Goal: Task Accomplishment & Management: Use online tool/utility

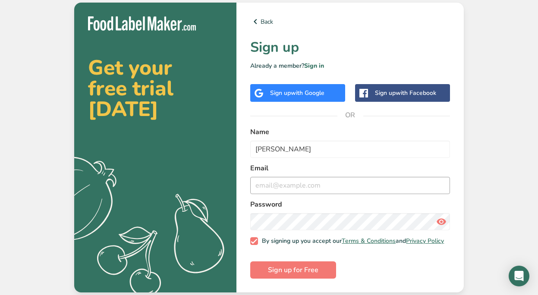
type input "[PERSON_NAME]"
click at [274, 189] on input "email" at bounding box center [350, 185] width 200 height 17
type input "[EMAIL_ADDRESS][DOMAIN_NAME]"
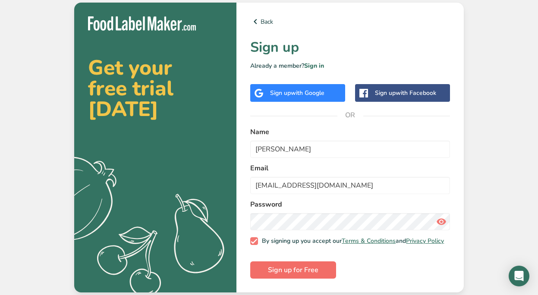
click at [289, 270] on span "Sign up for Free" at bounding box center [293, 270] width 51 height 10
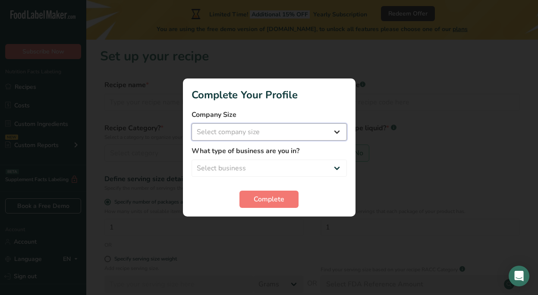
click at [236, 132] on select "Select company size Fewer than 10 Employees 10 to 50 Employees 51 to 500 Employ…" at bounding box center [269, 131] width 155 height 17
select select "1"
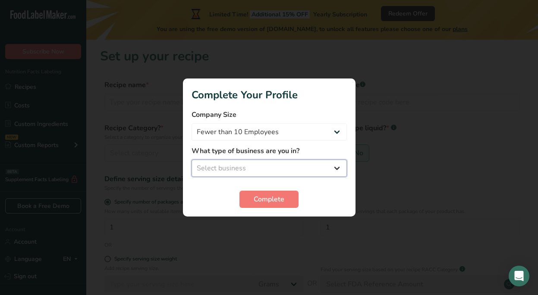
select select "3"
click at [264, 200] on span "Complete" at bounding box center [269, 199] width 31 height 10
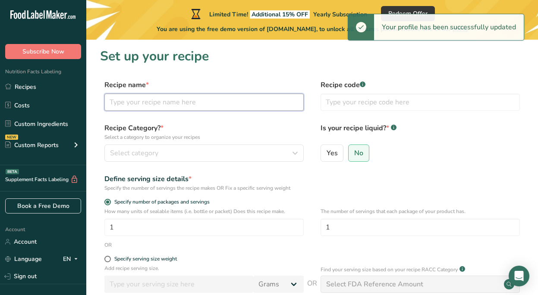
click at [226, 101] on input "text" at bounding box center [203, 102] width 199 height 17
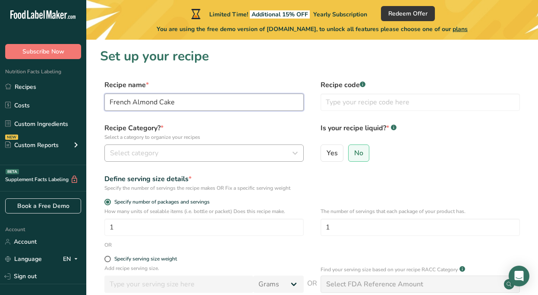
type input "French Almond Cake"
click at [228, 152] on div "Select category" at bounding box center [201, 153] width 183 height 10
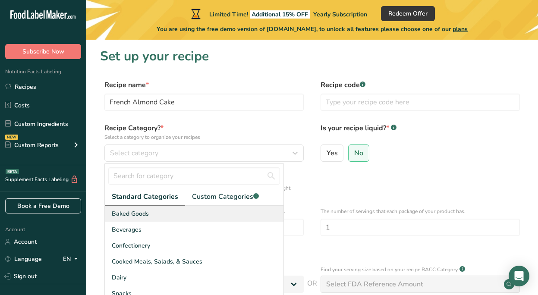
click at [207, 218] on div "Baked Goods" at bounding box center [194, 214] width 179 height 16
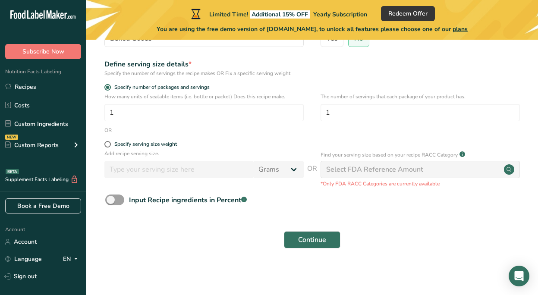
scroll to position [114, 0]
click at [109, 145] on span at bounding box center [107, 145] width 6 height 6
click at [109, 145] on input "Specify serving size weight" at bounding box center [107, 145] width 6 height 6
radio input "true"
radio input "false"
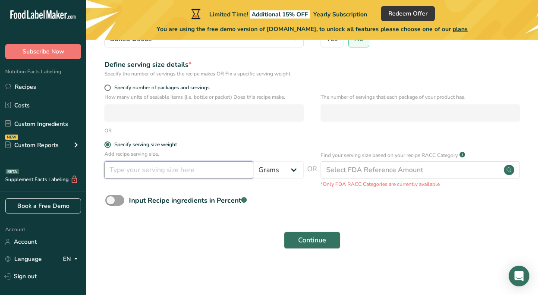
click at [143, 167] on input "number" at bounding box center [178, 169] width 149 height 17
select select "0"
click at [174, 172] on input "number" at bounding box center [178, 169] width 149 height 17
type input "150"
click at [317, 239] on span "Continue" at bounding box center [312, 240] width 28 height 10
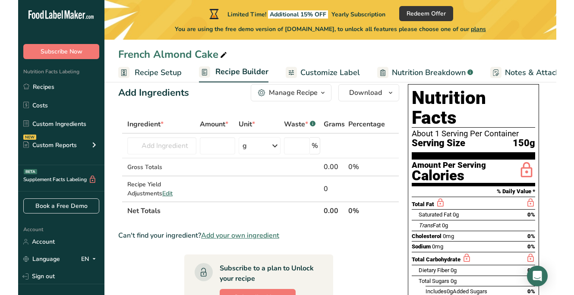
scroll to position [18, 0]
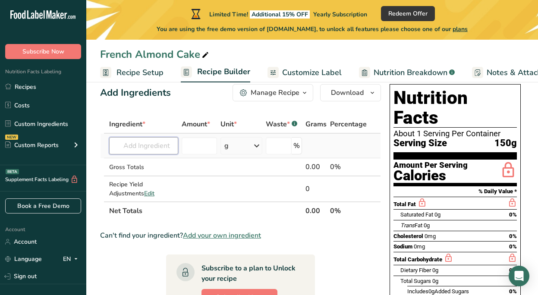
click at [136, 145] on input "text" at bounding box center [143, 145] width 69 height 17
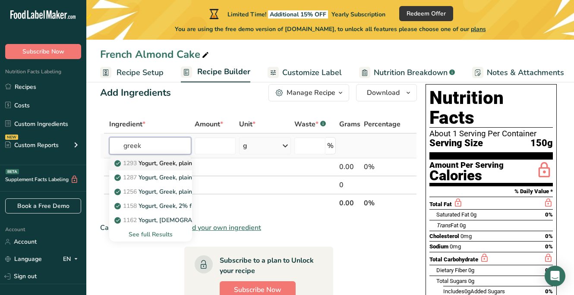
type input "greek"
click at [186, 164] on p "1293 Yogurt, Greek, plain, whole milk" at bounding box center [170, 163] width 109 height 9
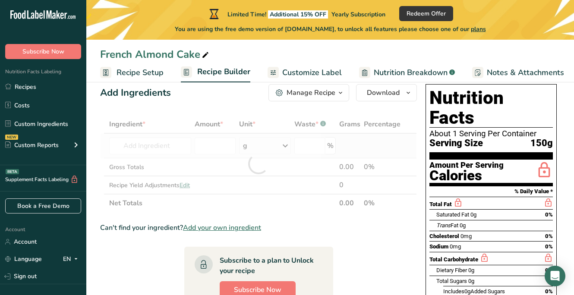
type input "Yogurt, Greek, plain, whole milk"
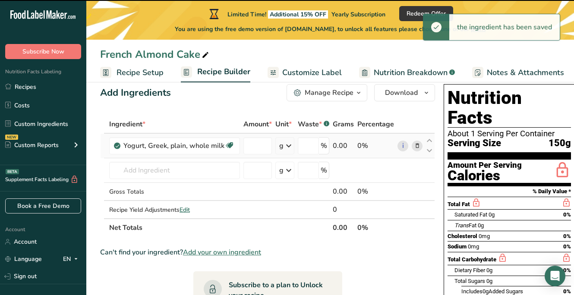
type input "0"
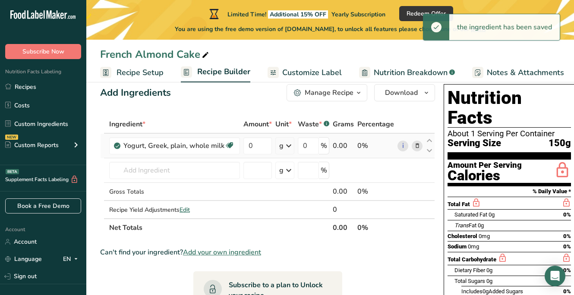
click at [293, 143] on icon at bounding box center [289, 146] width 10 height 16
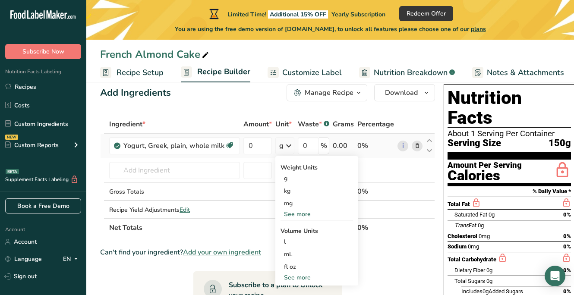
click at [289, 144] on icon at bounding box center [289, 146] width 10 height 16
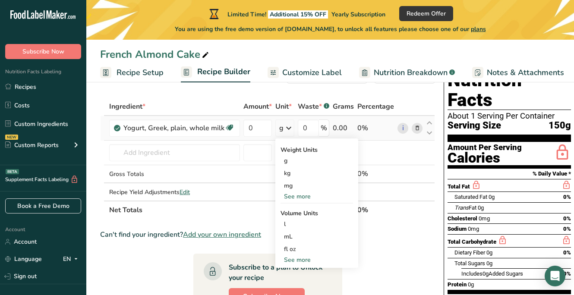
scroll to position [35, 0]
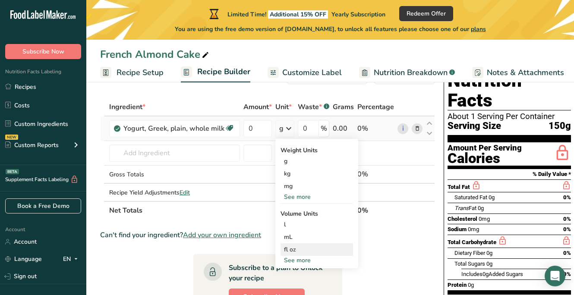
click at [292, 248] on div "fl oz" at bounding box center [317, 249] width 66 height 9
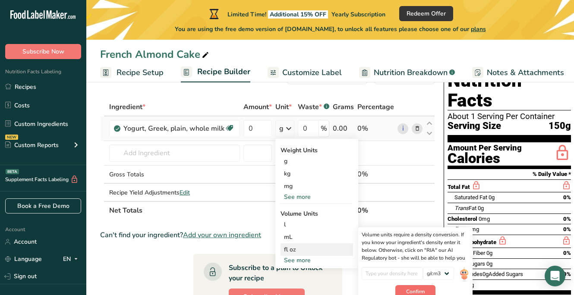
click at [415, 287] on button "Confirm" at bounding box center [415, 291] width 40 height 13
click at [305, 258] on div "See more" at bounding box center [317, 260] width 73 height 9
select select "22"
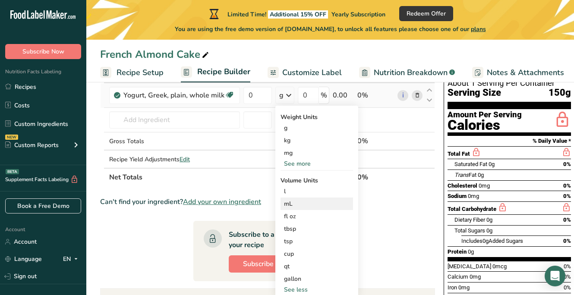
scroll to position [74, 0]
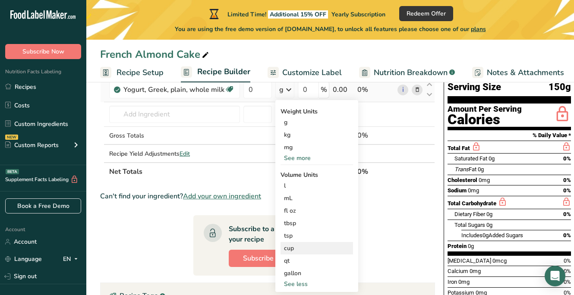
click at [289, 249] on div "cup" at bounding box center [317, 248] width 66 height 9
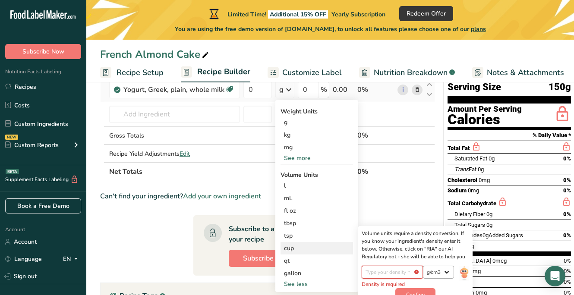
click at [429, 272] on div "Density is required lb/ft3 g/cm3" at bounding box center [415, 277] width 107 height 22
click at [308, 158] on div "See more" at bounding box center [317, 158] width 73 height 9
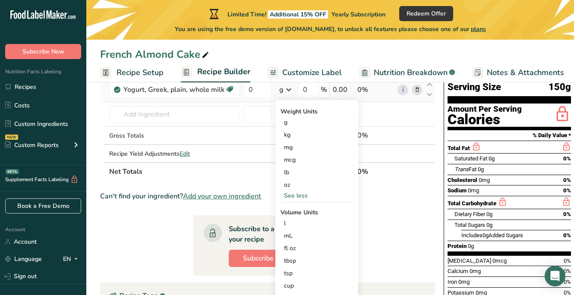
click at [300, 196] on div "See less" at bounding box center [317, 195] width 73 height 9
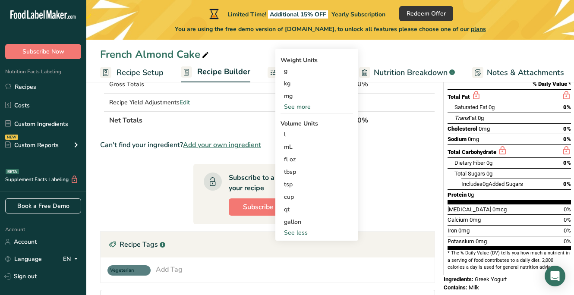
scroll to position [130, 0]
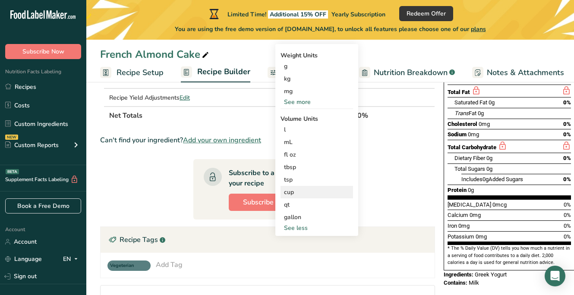
click at [301, 192] on div "cup" at bounding box center [317, 192] width 66 height 9
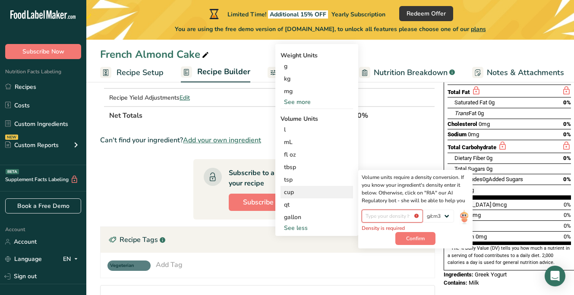
click at [385, 218] on input "number" at bounding box center [393, 216] width 62 height 13
click at [426, 237] on button "Confirm" at bounding box center [415, 238] width 40 height 13
click at [406, 237] on span "Confirm" at bounding box center [415, 239] width 19 height 8
click at [431, 192] on div "Volume units require a density conversion. If you know your ingredient's densit…" at bounding box center [415, 189] width 107 height 31
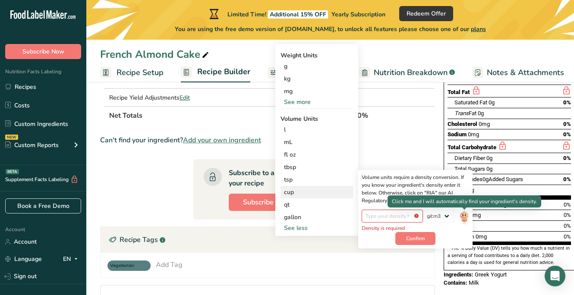
click at [462, 218] on img at bounding box center [463, 217] width 9 height 15
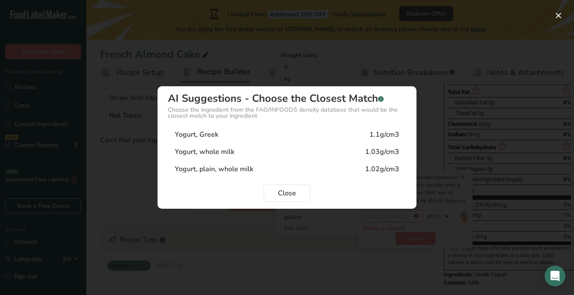
click at [270, 136] on div "Yogurt, Greek 1.1g/cm3" at bounding box center [287, 134] width 238 height 17
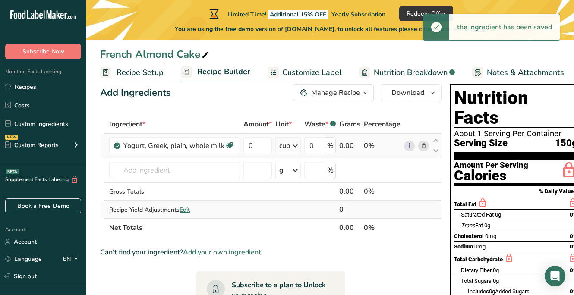
scroll to position [13, 0]
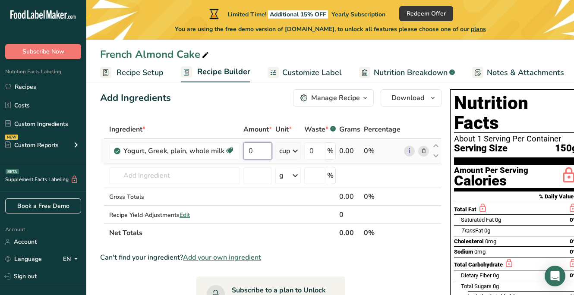
click at [262, 152] on input "0" at bounding box center [257, 150] width 28 height 17
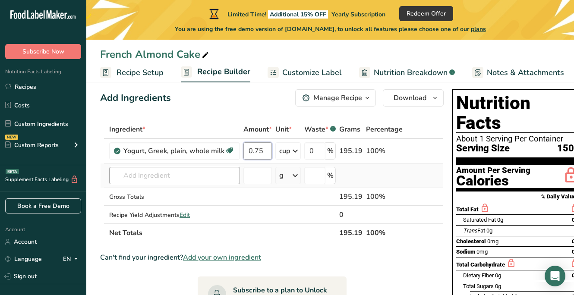
type input "0.75"
click at [208, 176] on div "Ingredient * Amount * Unit * Waste * .a-a{fill:#347362;}.b-a{fill:#fff;} Grams …" at bounding box center [272, 181] width 344 height 122
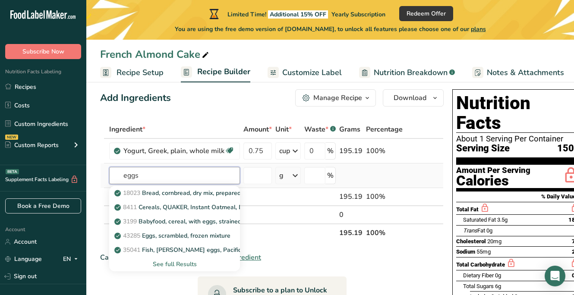
type input "eggs"
click at [180, 269] on div "See full Results" at bounding box center [174, 264] width 131 height 14
click at [180, 265] on div "See full Results" at bounding box center [174, 264] width 117 height 9
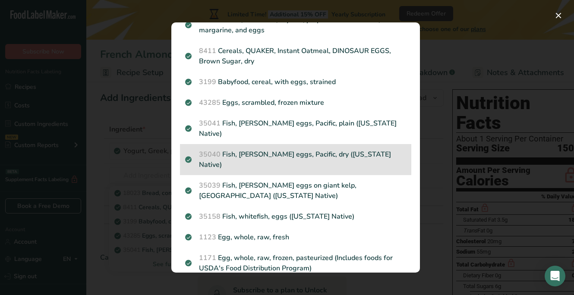
scroll to position [51, 0]
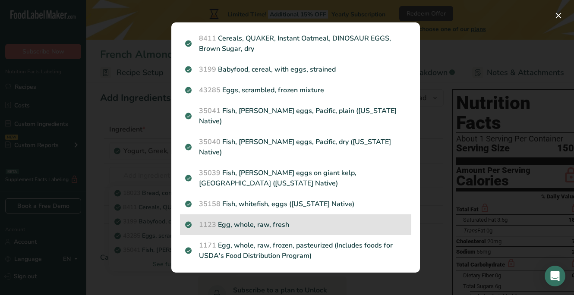
click at [271, 220] on p "1123 Egg, whole, raw, fresh" at bounding box center [295, 225] width 221 height 10
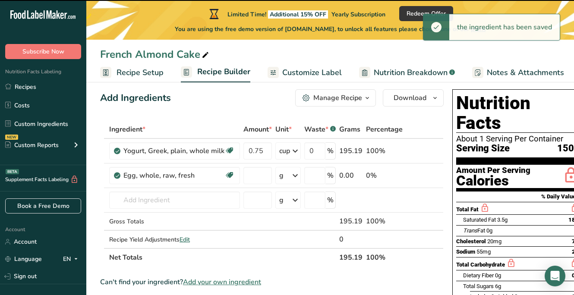
type input "0"
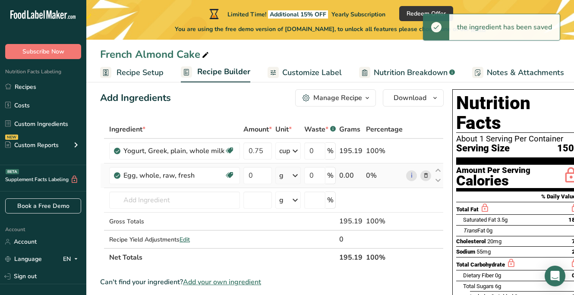
click at [296, 174] on icon at bounding box center [295, 176] width 10 height 16
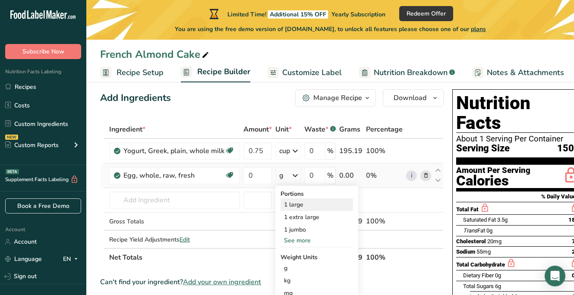
click at [297, 206] on div "1 large" at bounding box center [317, 205] width 73 height 13
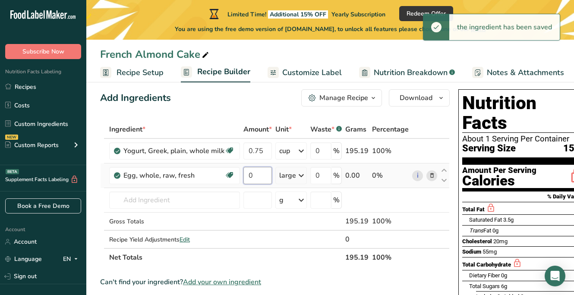
click at [258, 174] on input "0" at bounding box center [257, 175] width 28 height 17
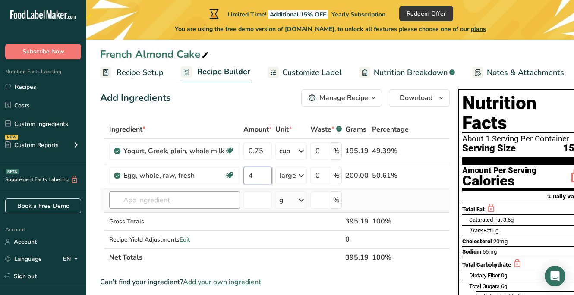
type input "4"
click at [208, 198] on div "Ingredient * Amount * Unit * Waste * .a-a{fill:#347362;}.b-a{fill:#fff;} Grams …" at bounding box center [275, 193] width 350 height 146
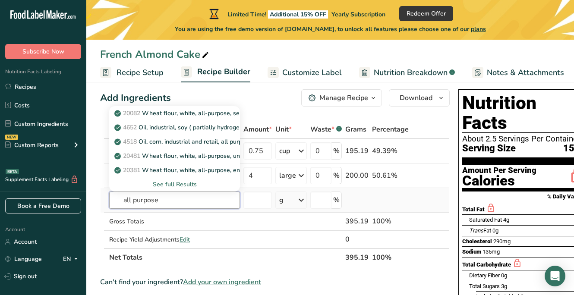
type input "all purpose"
click at [180, 183] on div "See full Results" at bounding box center [174, 184] width 117 height 9
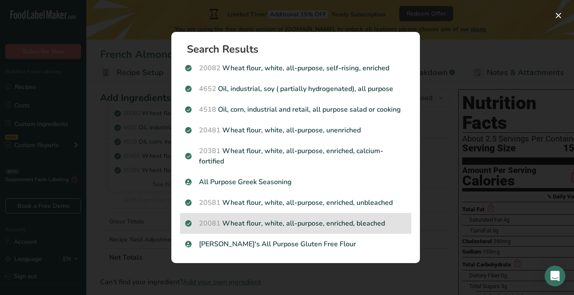
click at [373, 220] on p "20081 Wheat flour, white, all-purpose, enriched, bleached" at bounding box center [295, 223] width 221 height 10
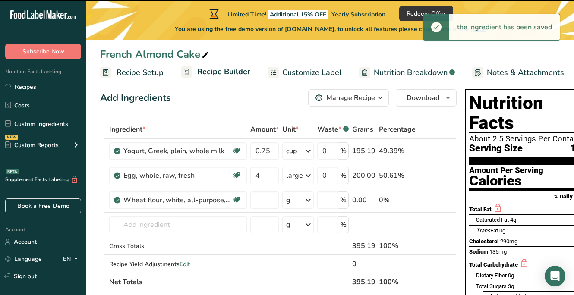
type input "0"
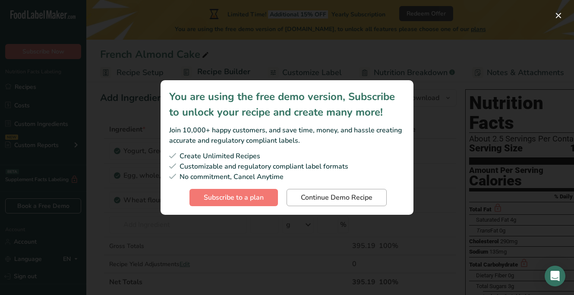
click at [360, 197] on span "Continue Demo Recipe" at bounding box center [337, 198] width 72 height 10
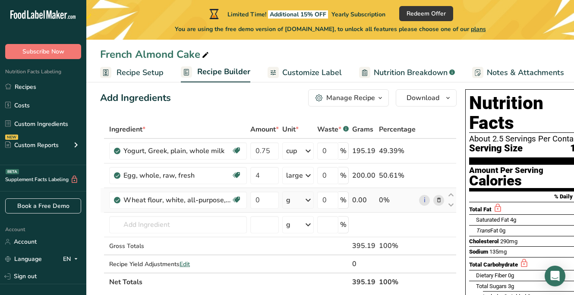
click at [296, 201] on div "g" at bounding box center [298, 200] width 32 height 17
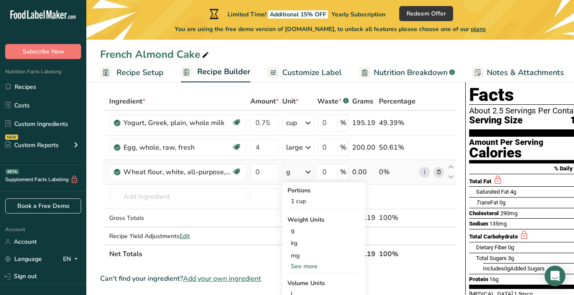
scroll to position [50, 0]
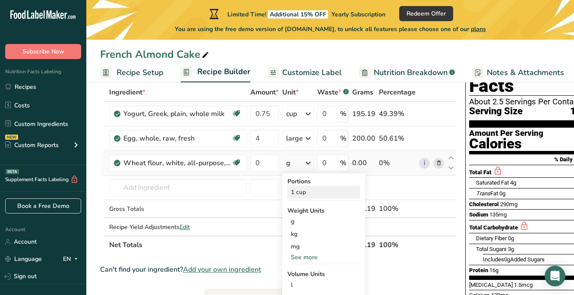
click at [303, 194] on div "1 cup" at bounding box center [323, 192] width 73 height 13
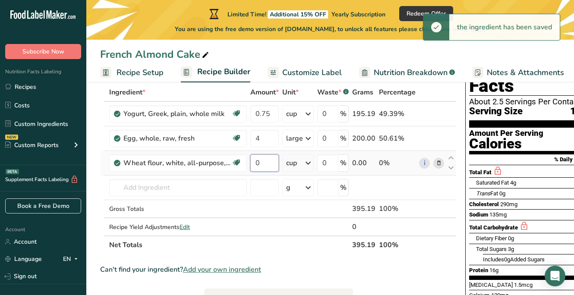
click at [268, 164] on input "0" at bounding box center [264, 163] width 28 height 17
type input "1"
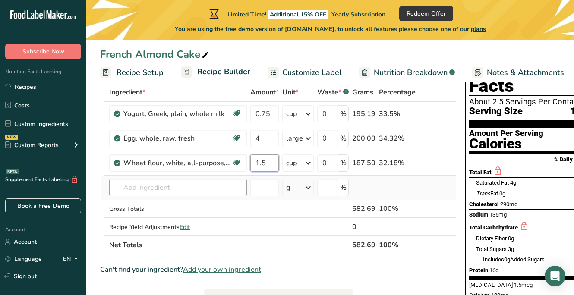
type input "1.5"
click at [215, 189] on div "Ingredient * Amount * Unit * Waste * .a-a{fill:#347362;}.b-a{fill:#fff;} Grams …" at bounding box center [278, 168] width 357 height 171
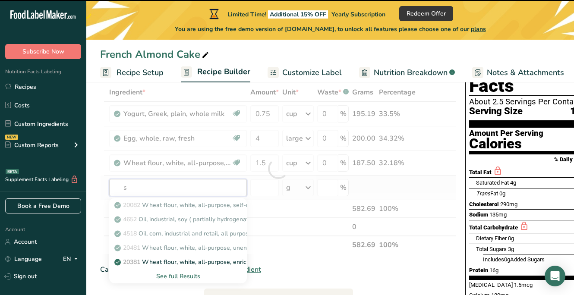
type input "su"
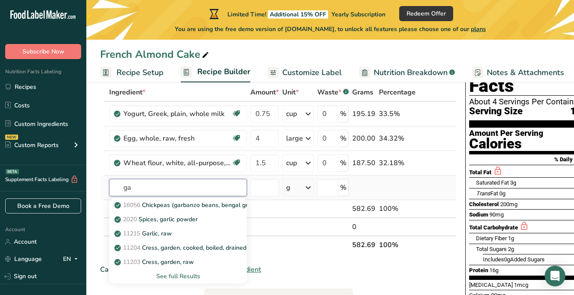
type input "g"
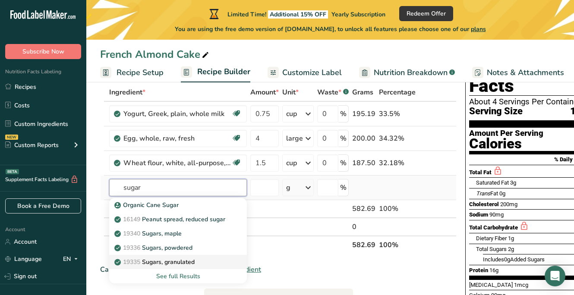
type input "sugar"
click at [215, 258] on div "19335 [GEOGRAPHIC_DATA], granulated" at bounding box center [171, 262] width 110 height 9
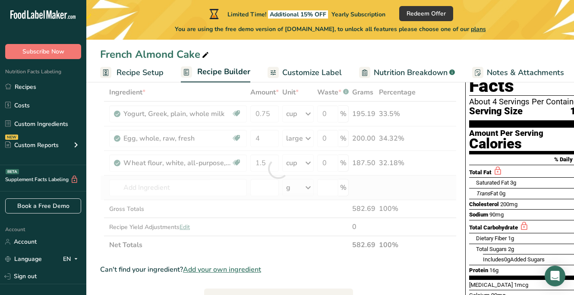
type input "Sugars, granulated"
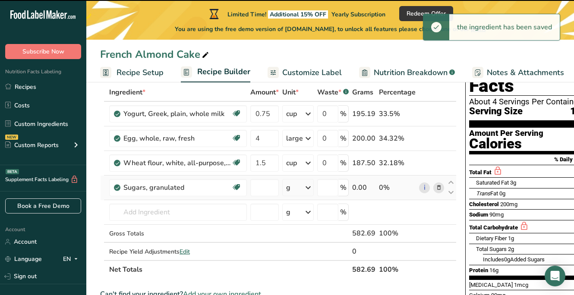
type input "0"
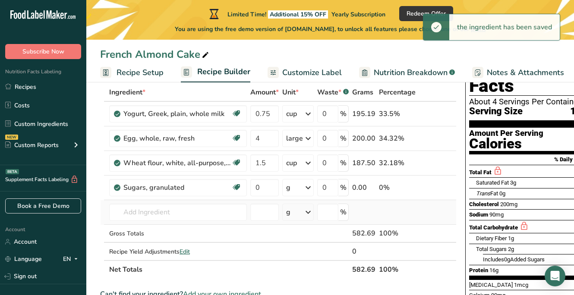
click at [306, 212] on icon at bounding box center [308, 213] width 10 height 16
click at [304, 182] on icon at bounding box center [308, 188] width 10 height 16
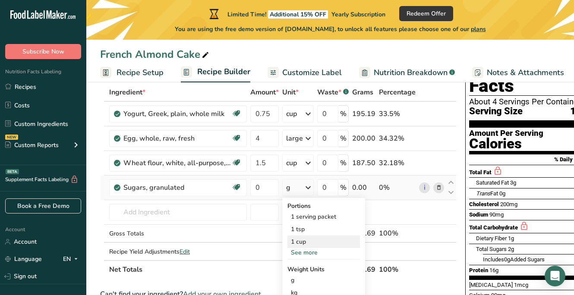
click at [309, 243] on div "1 cup" at bounding box center [323, 242] width 73 height 13
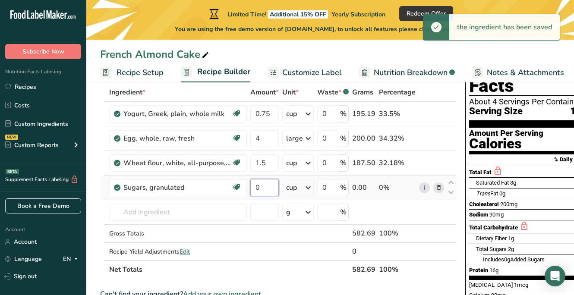
click at [268, 191] on input "0" at bounding box center [264, 187] width 28 height 17
type input "1"
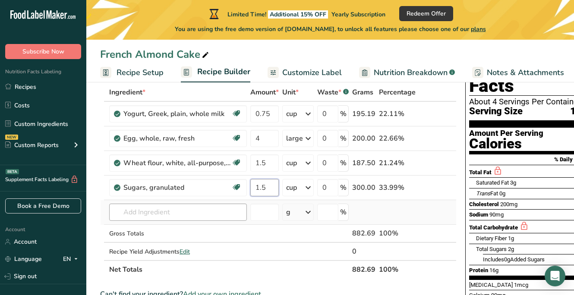
type input "1.5"
click at [225, 216] on div "Ingredient * Amount * Unit * Waste * .a-a{fill:#347362;}.b-a{fill:#fff;} Grams …" at bounding box center [278, 181] width 357 height 196
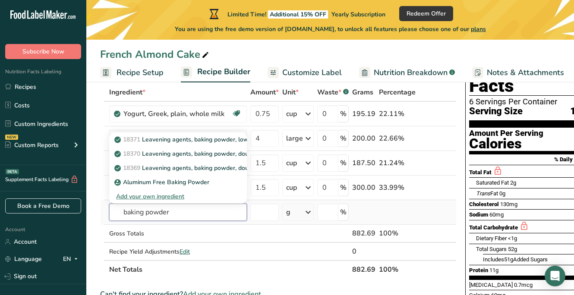
type input "baking powder"
click at [176, 196] on div "Add your own ingredient" at bounding box center [178, 196] width 124 height 9
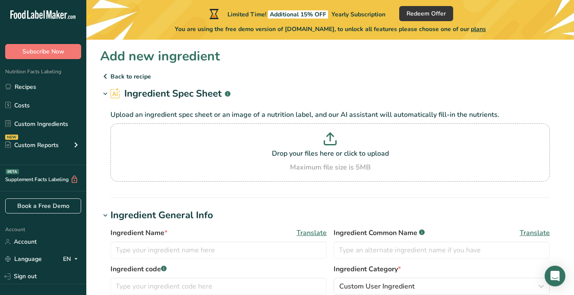
click at [124, 77] on p "Back to recipe" at bounding box center [330, 76] width 460 height 10
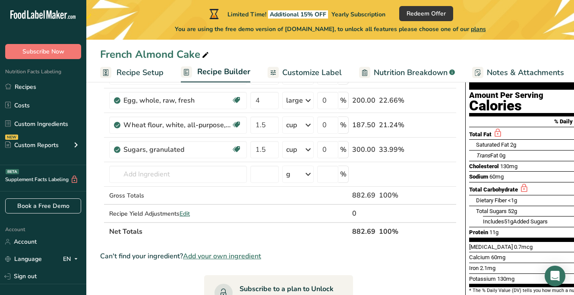
scroll to position [120, 0]
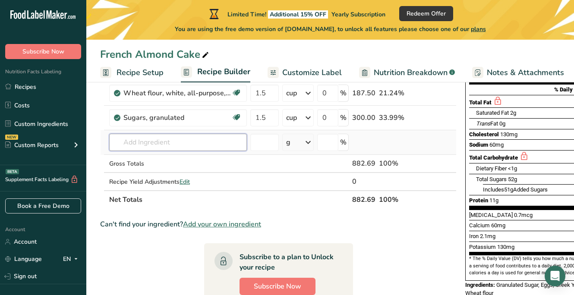
click at [181, 144] on input "text" at bounding box center [178, 142] width 138 height 17
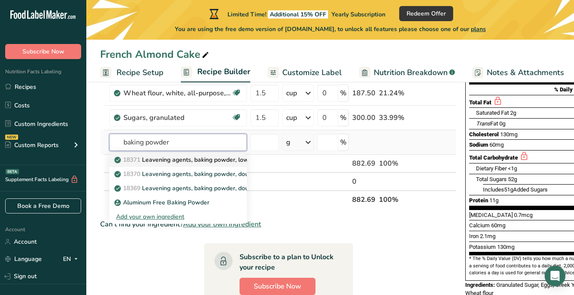
type input "baking powder"
click at [234, 160] on p "18371 Leavening agents, baking powder, low-sodium" at bounding box center [193, 159] width 155 height 9
type input "Leavening agents, baking powder, low-sodium"
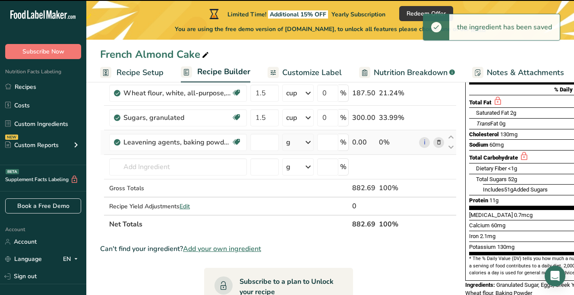
type input "0"
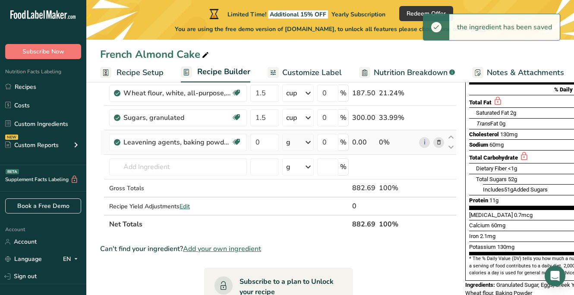
click at [307, 145] on icon at bounding box center [308, 143] width 10 height 16
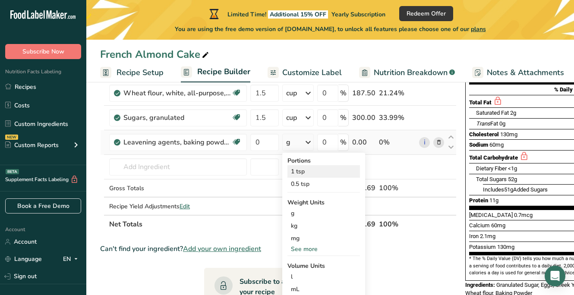
click at [310, 171] on div "1 tsp" at bounding box center [323, 171] width 73 height 13
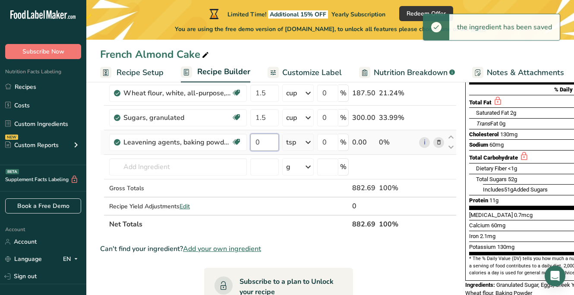
click at [267, 144] on input "0" at bounding box center [264, 142] width 28 height 17
type input "3"
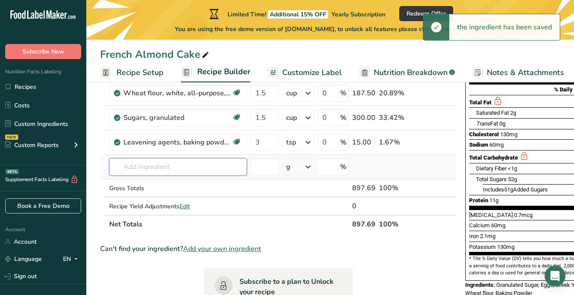
click at [212, 170] on div "Ingredient * Amount * Unit * Waste * .a-a{fill:#347362;}.b-a{fill:#fff;} Grams …" at bounding box center [278, 123] width 357 height 220
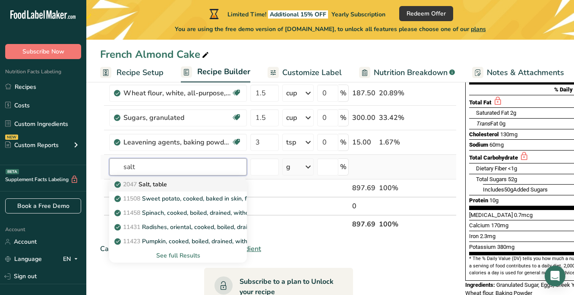
type input "salt"
click at [210, 183] on div "2047 Salt, table" at bounding box center [171, 184] width 110 height 9
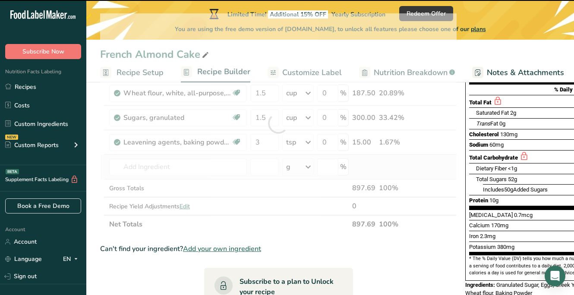
type input "Salt, table"
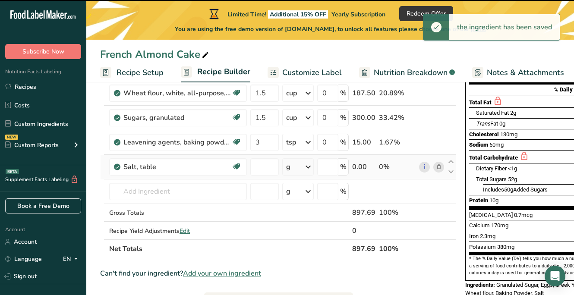
type input "0"
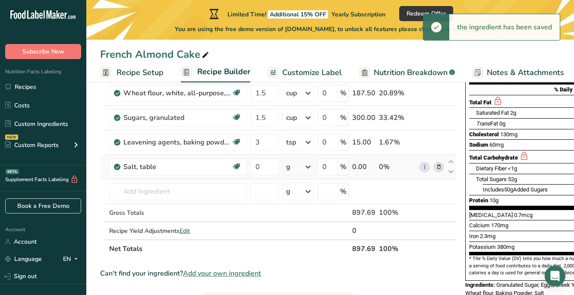
click at [287, 167] on div "g" at bounding box center [288, 167] width 4 height 10
click at [300, 199] on div "1 tsp" at bounding box center [323, 196] width 73 height 13
click at [267, 170] on input "0" at bounding box center [264, 166] width 28 height 17
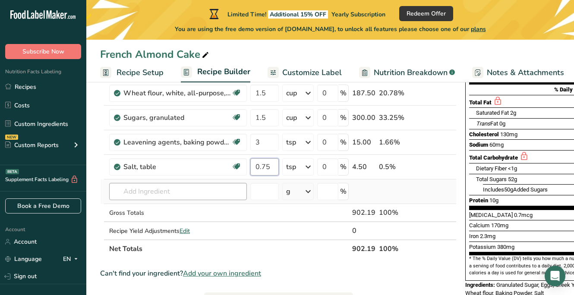
type input "0.75"
click at [211, 189] on div "Ingredient * Amount * Unit * Waste * .a-a{fill:#347362;}.b-a{fill:#fff;} Grams …" at bounding box center [278, 135] width 357 height 245
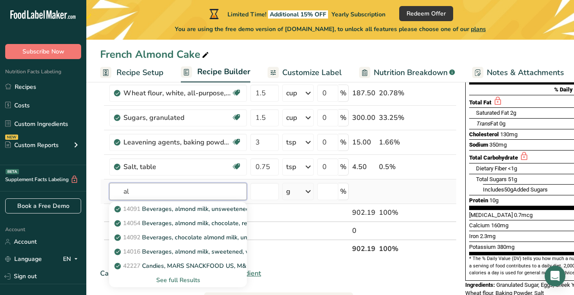
type input "a"
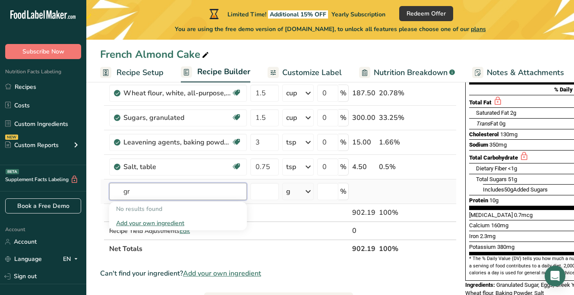
type input "g"
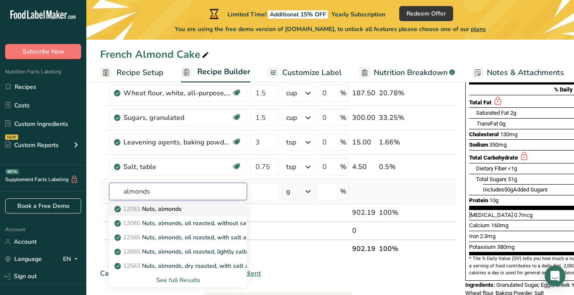
type input "almonds"
click at [204, 205] on div "12061 Nuts, almonds" at bounding box center [171, 209] width 110 height 9
type input "Nuts, almonds"
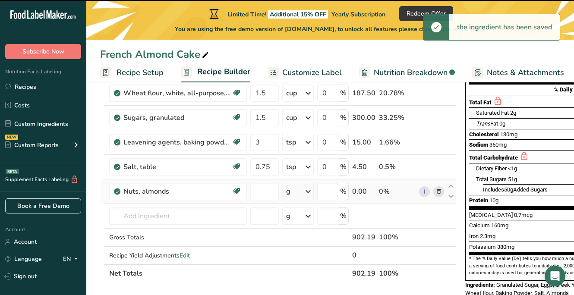
type input "0"
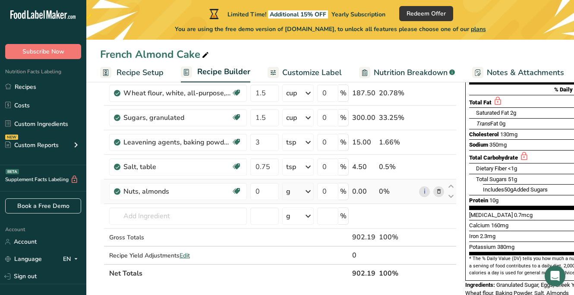
click at [308, 193] on icon at bounding box center [308, 192] width 10 height 16
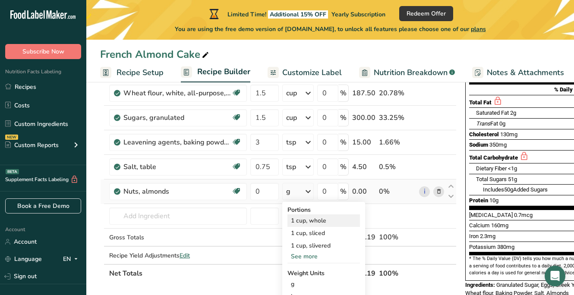
scroll to position [133, 0]
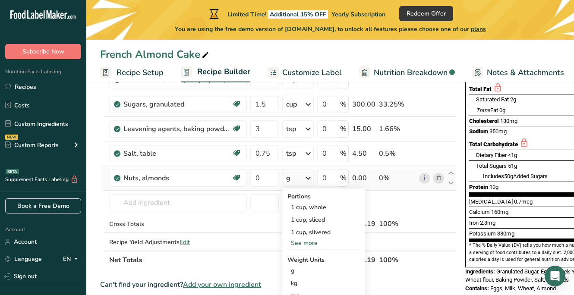
click at [308, 241] on div "See more" at bounding box center [323, 243] width 73 height 9
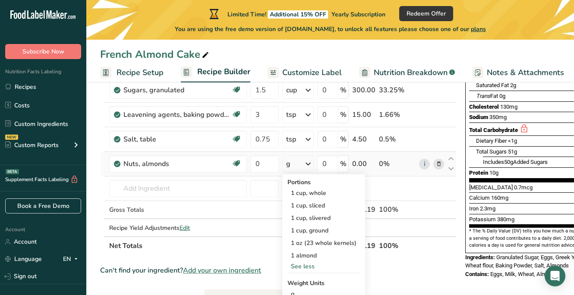
scroll to position [150, 0]
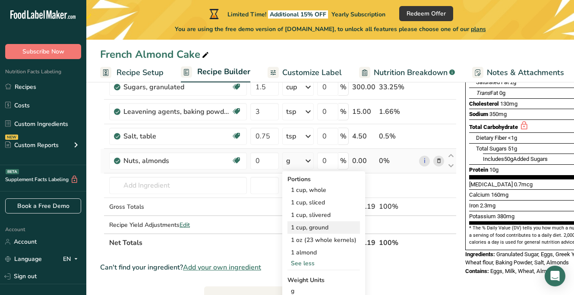
click at [310, 228] on div "1 cup, ground" at bounding box center [323, 227] width 73 height 13
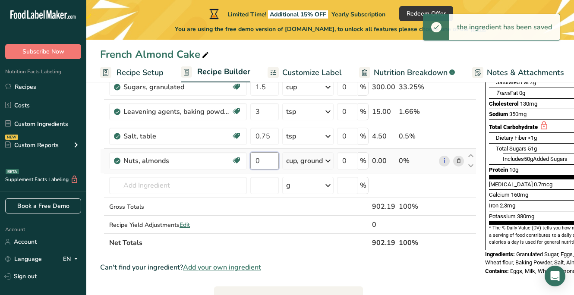
click at [269, 164] on input "0" at bounding box center [264, 160] width 28 height 17
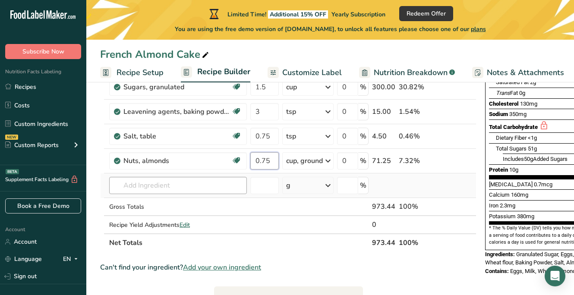
type input "0.75"
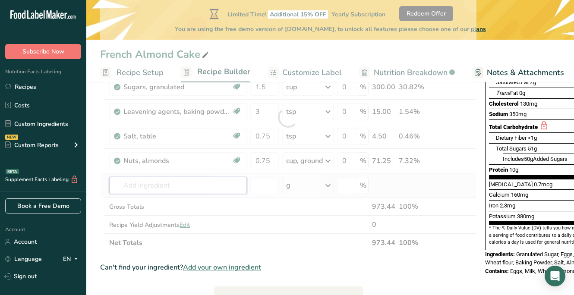
click at [180, 188] on div "Ingredient * Amount * Unit * Waste * .a-a{fill:#347362;}.b-a{fill:#fff;} Grams …" at bounding box center [288, 117] width 376 height 269
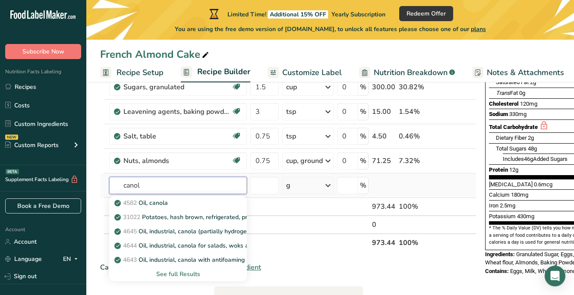
type input "canon"
drag, startPoint x: 180, startPoint y: 188, endPoint x: 167, endPoint y: 205, distance: 21.0
click at [167, 205] on p "4582 Oil, canola" at bounding box center [142, 203] width 52 height 9
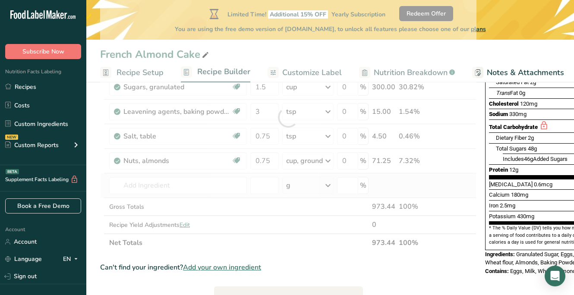
type input "Oil, canola"
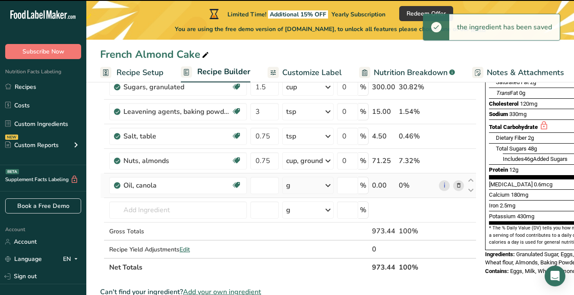
type input "0"
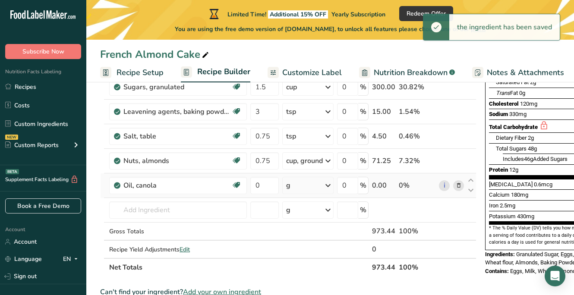
click at [330, 188] on icon at bounding box center [328, 186] width 10 height 16
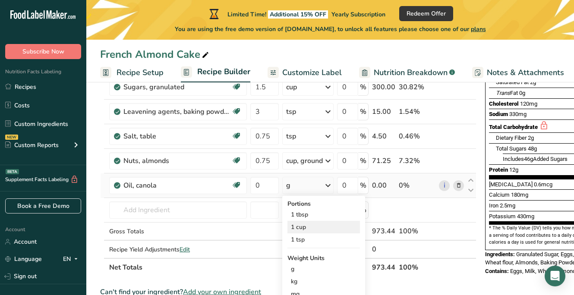
click at [303, 227] on div "1 cup" at bounding box center [323, 227] width 73 height 13
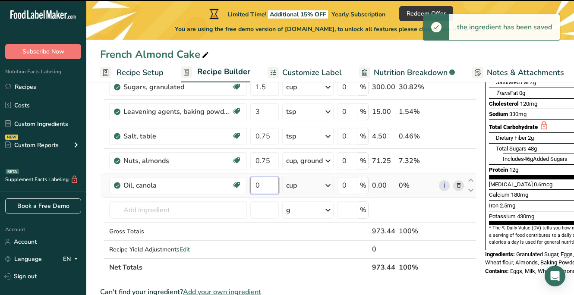
click at [265, 187] on input "0" at bounding box center [264, 185] width 28 height 17
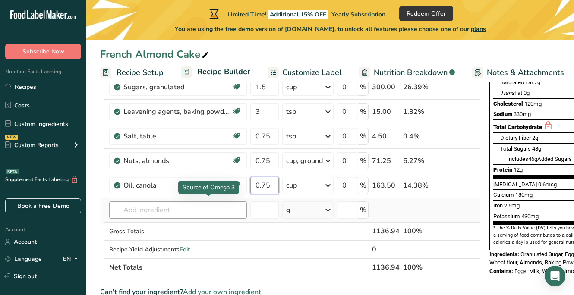
type input "0.75"
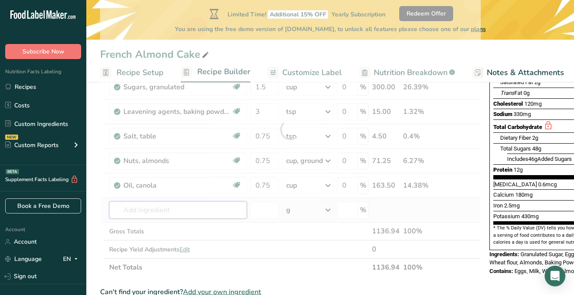
click at [173, 209] on div "Ingredient * Amount * Unit * Waste * .a-a{fill:#347362;}.b-a{fill:#fff;} Grams …" at bounding box center [290, 130] width 381 height 294
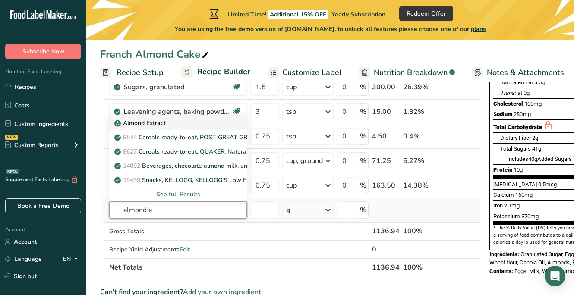
type input "almond e"
click at [155, 126] on p "Almond Extract" at bounding box center [141, 123] width 50 height 9
type input "Almond Extract"
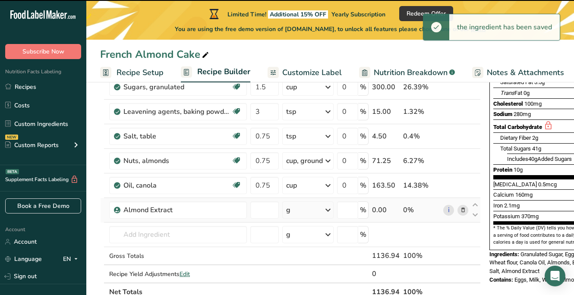
type input "0"
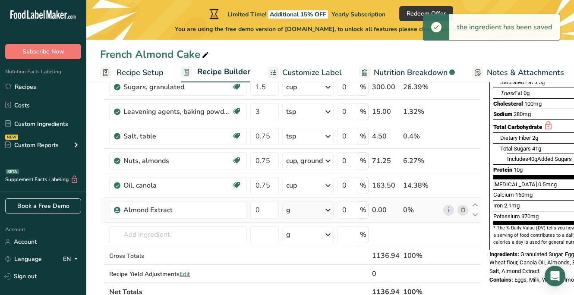
click at [300, 212] on div "g" at bounding box center [307, 210] width 51 height 17
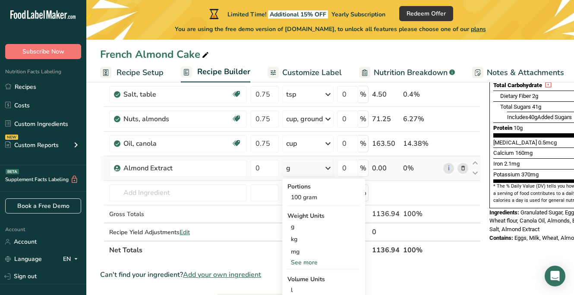
scroll to position [194, 0]
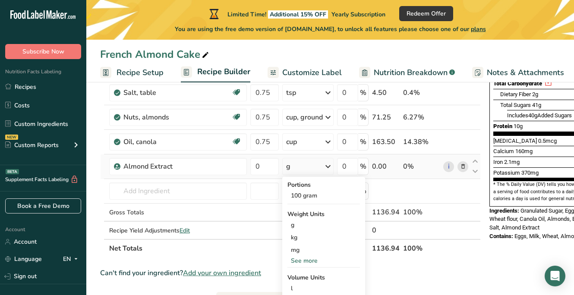
click at [328, 164] on icon at bounding box center [328, 167] width 10 height 16
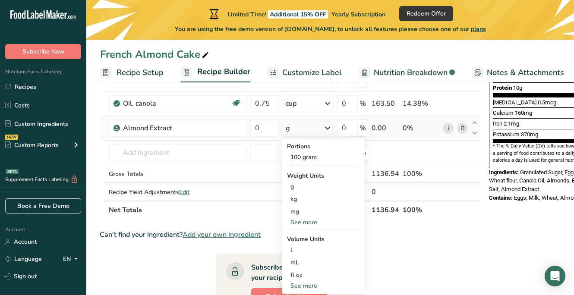
scroll to position [244, 0]
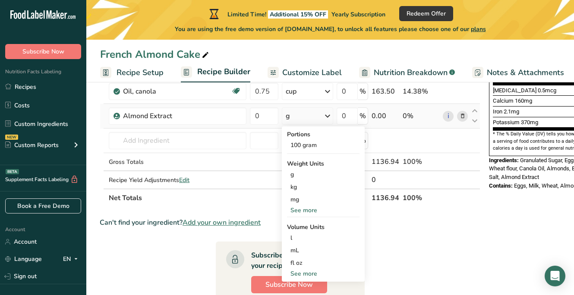
click at [313, 273] on div "See more" at bounding box center [323, 273] width 73 height 9
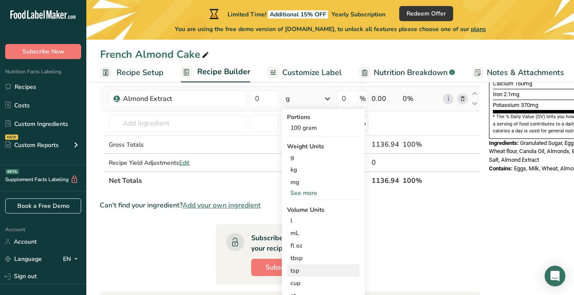
scroll to position [262, 0]
click at [297, 275] on div "tsp Volume units require a density conversion. If you know your ingredient's de…" at bounding box center [323, 270] width 73 height 13
click at [298, 270] on div "tsp" at bounding box center [324, 270] width 66 height 9
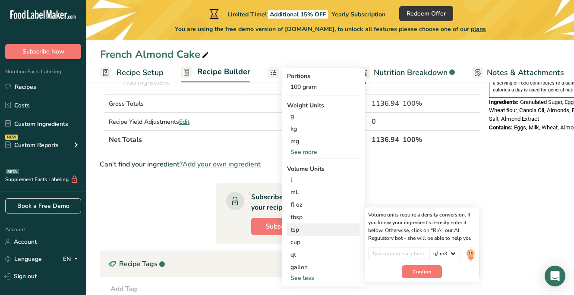
scroll to position [316, 0]
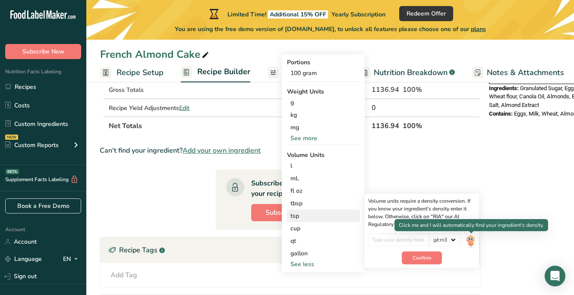
click at [471, 243] on img at bounding box center [470, 241] width 9 height 15
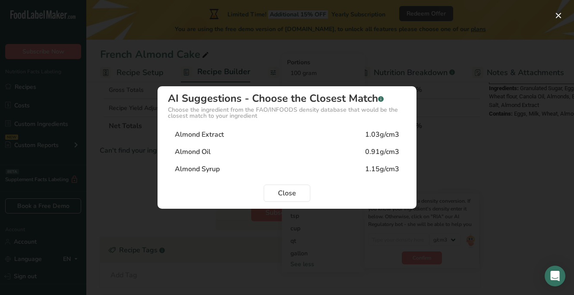
click at [263, 139] on div "Almond Extract 1.03g/cm3" at bounding box center [287, 134] width 238 height 17
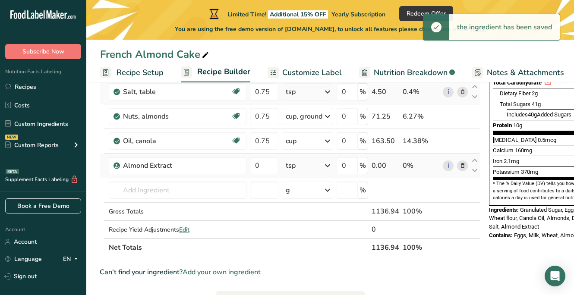
scroll to position [195, 0]
click at [269, 164] on input "0" at bounding box center [264, 165] width 28 height 17
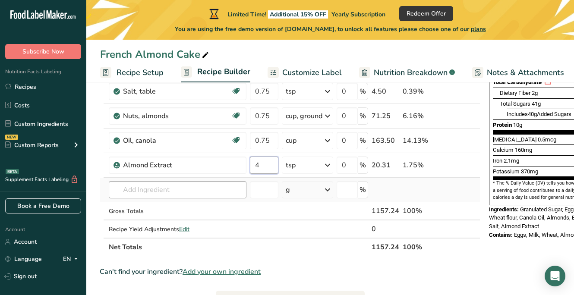
type input "4"
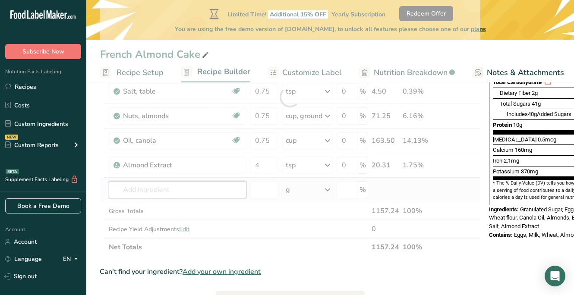
click at [191, 190] on div "Ingredient * Amount * Unit * Waste * .a-a{fill:#347362;}.b-a{fill:#fff;} Grams …" at bounding box center [290, 97] width 381 height 319
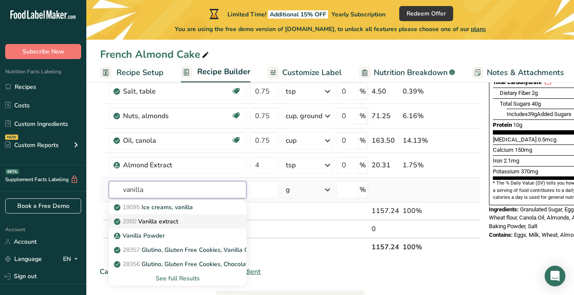
type input "vanilla"
click at [183, 218] on div "2050 Vanilla extract" at bounding box center [171, 221] width 110 height 9
type input "Vanilla extract"
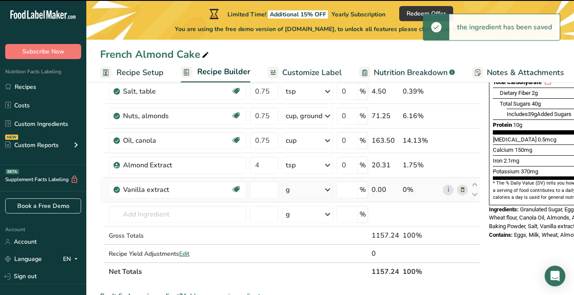
type input "0"
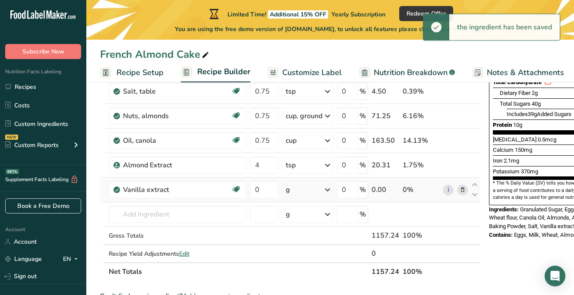
click at [310, 191] on div "g" at bounding box center [307, 189] width 51 height 17
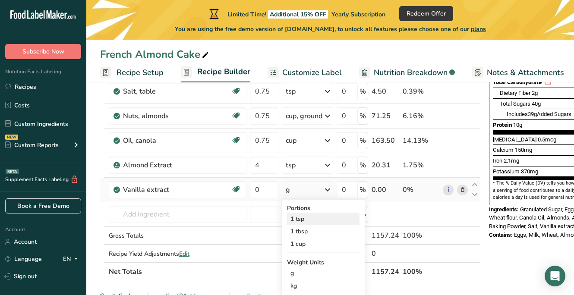
click at [310, 223] on div "1 tsp" at bounding box center [323, 219] width 73 height 13
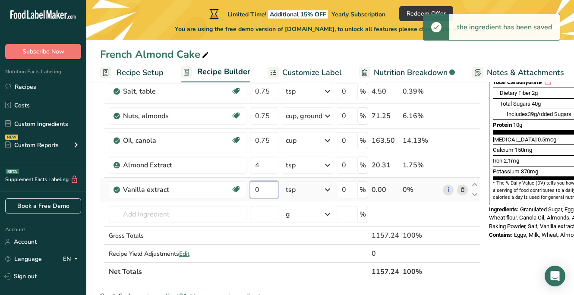
click at [262, 191] on input "0" at bounding box center [264, 189] width 28 height 17
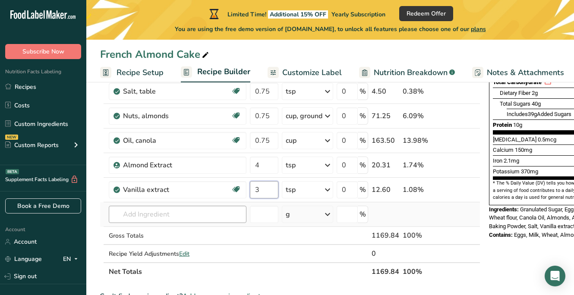
type input "3"
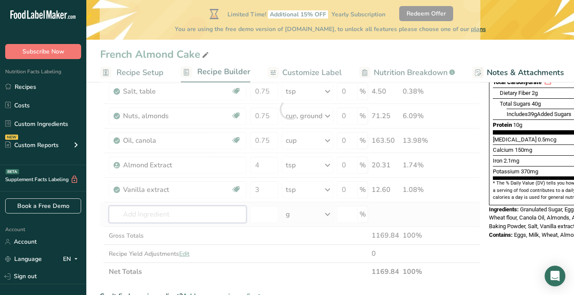
click at [207, 215] on div "Ingredient * Amount * Unit * Waste * .a-a{fill:#347362;}.b-a{fill:#fff;} Grams …" at bounding box center [290, 109] width 381 height 343
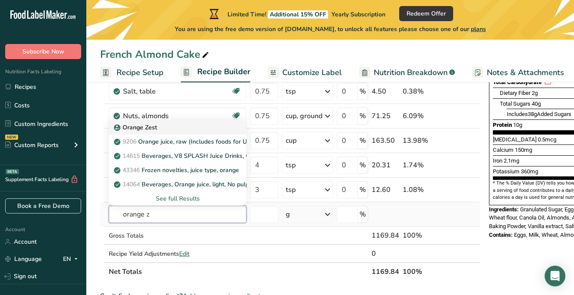
type input "orange z"
click at [178, 127] on div "Orange Zest" at bounding box center [171, 127] width 110 height 9
type input "Orange Zest"
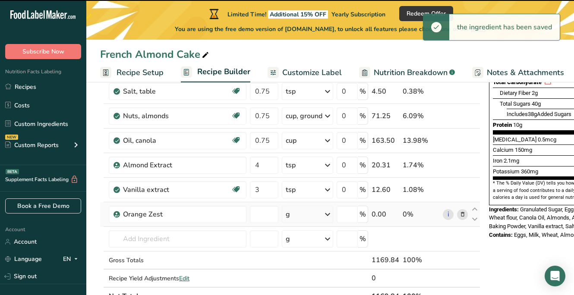
type input "0"
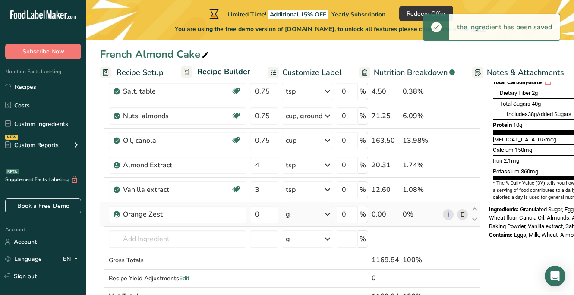
click at [303, 218] on div "g" at bounding box center [307, 214] width 51 height 17
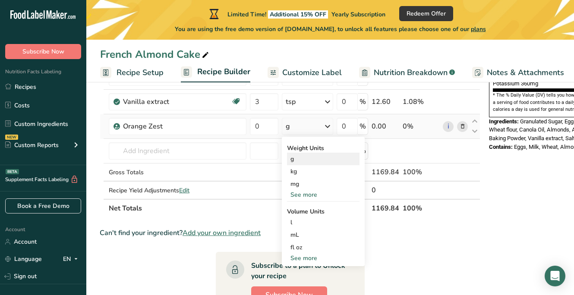
scroll to position [285, 0]
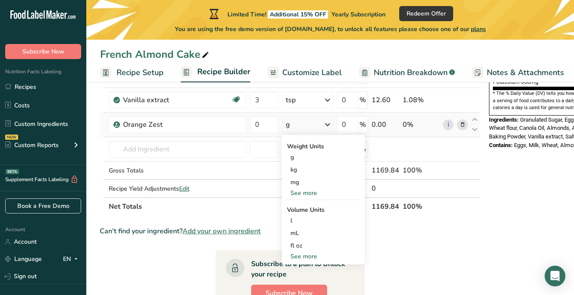
click at [304, 259] on div "See more" at bounding box center [323, 256] width 73 height 9
select select "22"
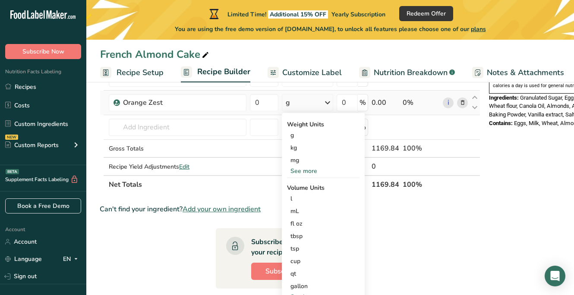
scroll to position [320, 0]
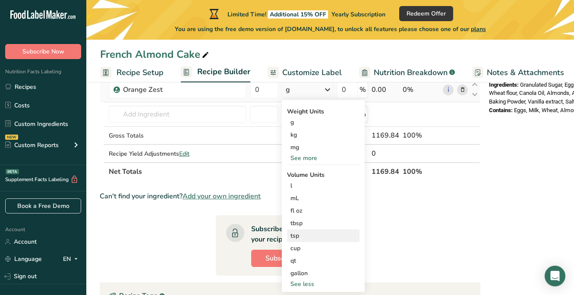
click at [297, 239] on div "tsp" at bounding box center [324, 235] width 66 height 9
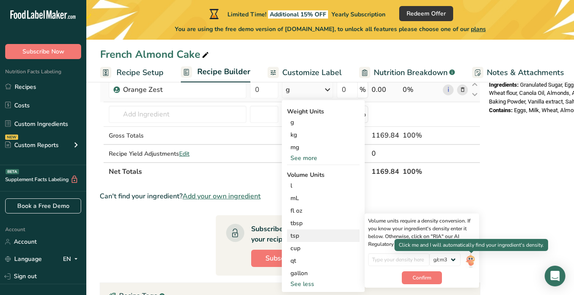
click at [469, 259] on img at bounding box center [470, 260] width 9 height 15
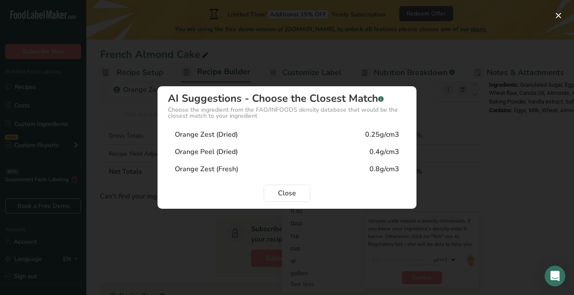
click at [225, 166] on div "Orange Zest (Fresh)" at bounding box center [206, 169] width 63 height 10
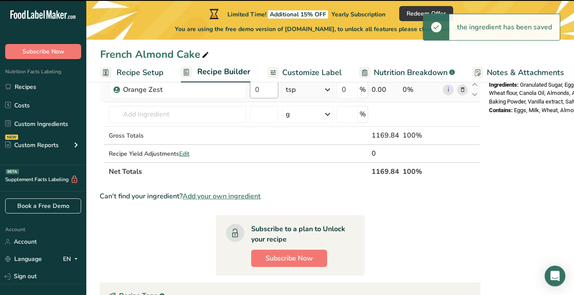
scroll to position [251, 0]
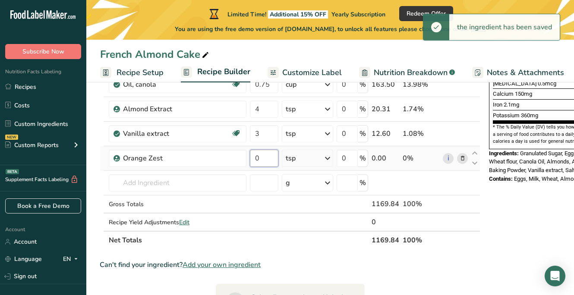
click at [260, 163] on input "0" at bounding box center [264, 158] width 28 height 17
type input "1"
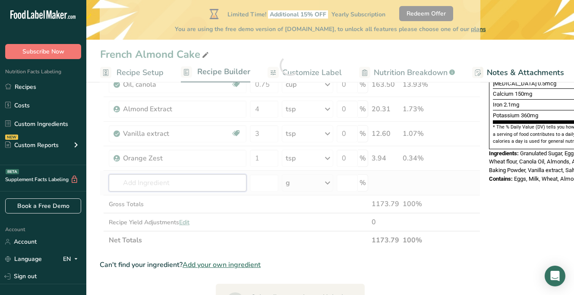
click at [215, 182] on div "Ingredient * Amount * Unit * Waste * .a-a{fill:#347362;}.b-a{fill:#fff;} Grams …" at bounding box center [290, 66] width 381 height 368
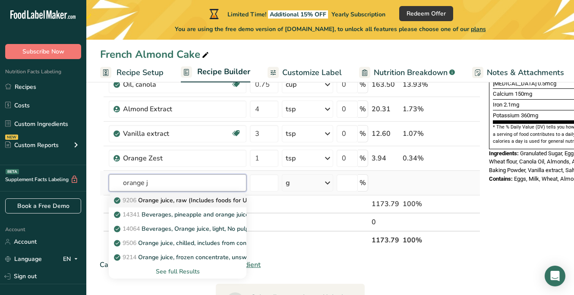
type input "orange j"
click at [202, 199] on p "9206 Orange juice, raw (Includes foods for USDA's Food Distribution Program)" at bounding box center [228, 200] width 225 height 9
type input "Orange juice, raw (Includes foods for USDA's Food Distribution Program)"
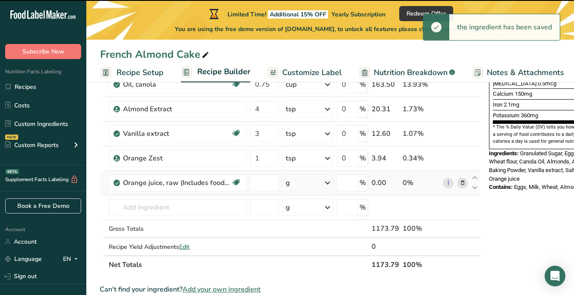
type input "0"
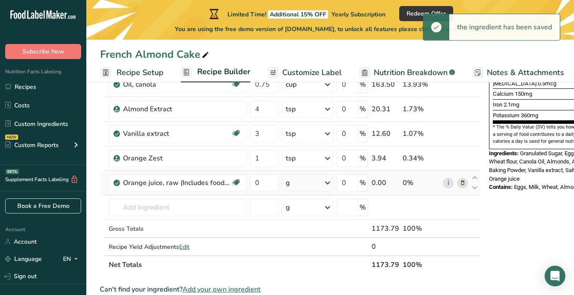
click at [318, 184] on div "g" at bounding box center [307, 182] width 51 height 17
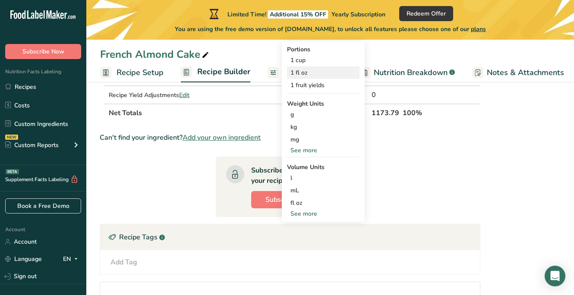
scroll to position [419, 0]
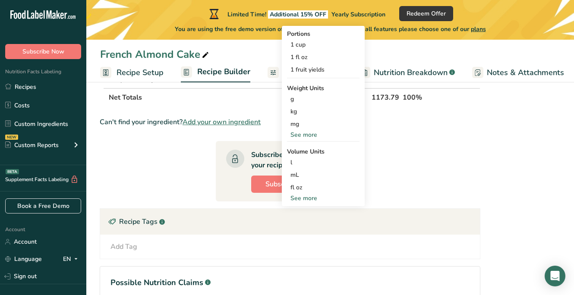
click at [309, 198] on div "See more" at bounding box center [323, 198] width 73 height 9
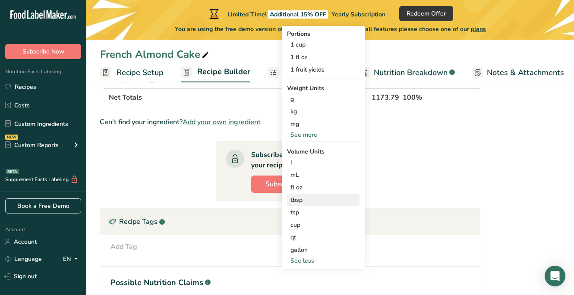
click at [301, 199] on div "tbsp" at bounding box center [324, 200] width 66 height 9
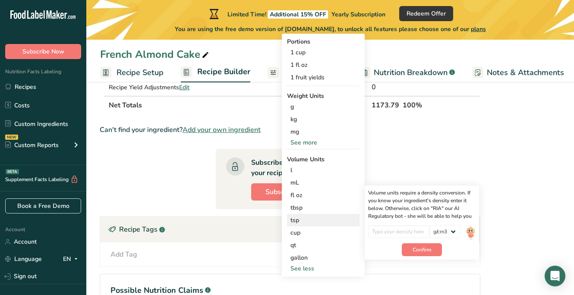
scroll to position [412, 0]
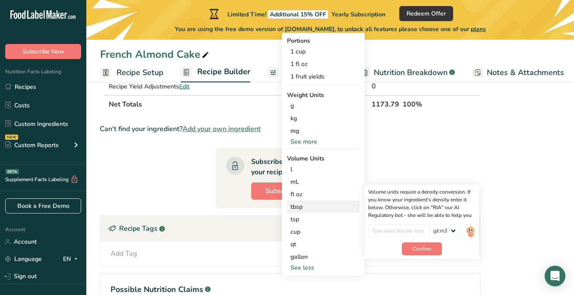
click at [300, 207] on div "tbsp" at bounding box center [324, 206] width 66 height 9
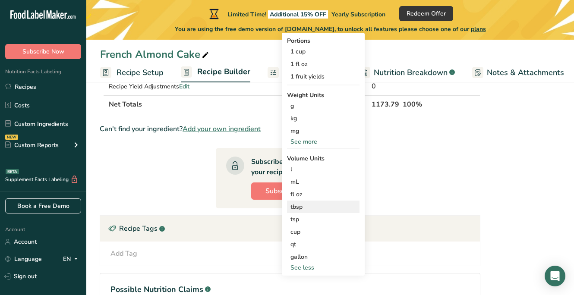
click at [303, 203] on div "tbsp" at bounding box center [324, 206] width 66 height 9
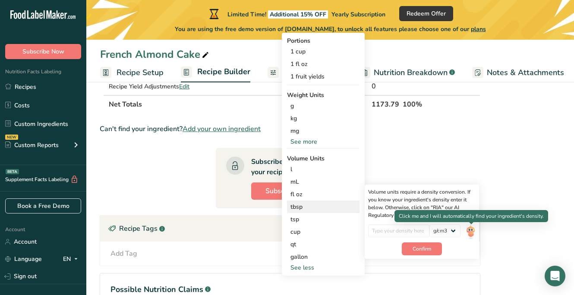
click at [470, 232] on img at bounding box center [470, 231] width 9 height 15
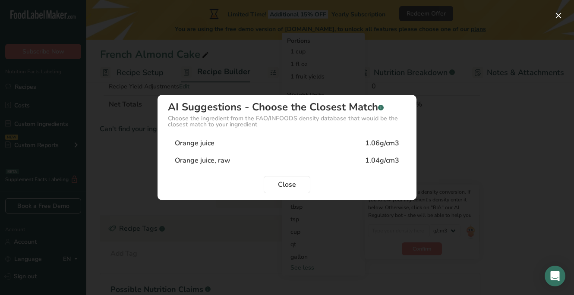
click at [334, 161] on div "Orange juice, raw 1.04g/cm3" at bounding box center [287, 160] width 238 height 17
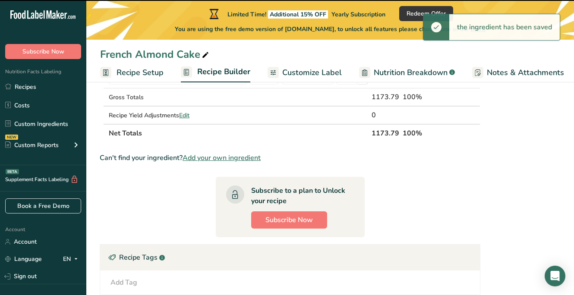
scroll to position [274, 0]
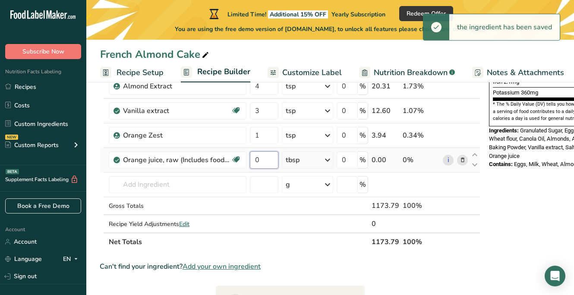
click at [268, 163] on input "0" at bounding box center [264, 160] width 28 height 17
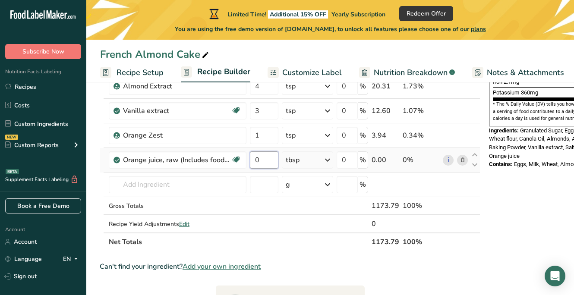
click at [265, 163] on input "0" at bounding box center [264, 160] width 28 height 17
type input "3"
click at [194, 185] on div "Ingredient * Amount * Unit * Waste * .a-a{fill:#347362;}.b-a{fill:#fff;} Grams …" at bounding box center [290, 55] width 381 height 392
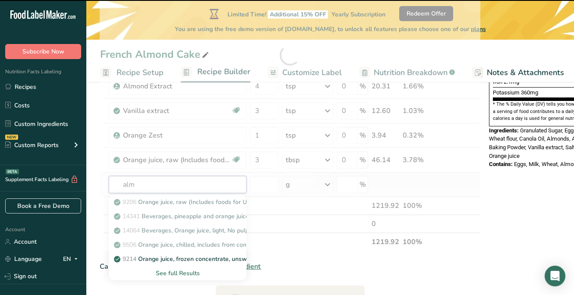
type input "almo"
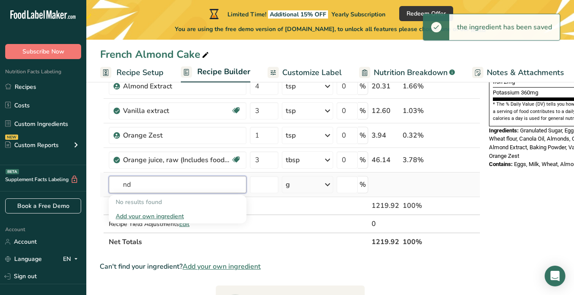
type input "n"
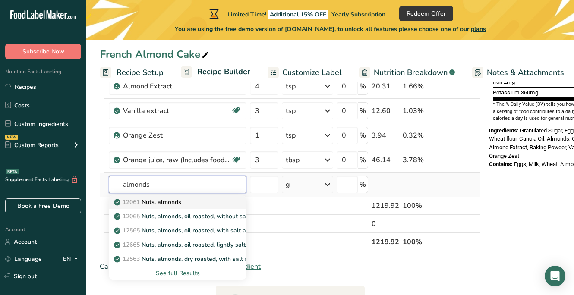
type input "almonds"
click at [177, 208] on link "12061 Nuts, almonds" at bounding box center [178, 202] width 138 height 14
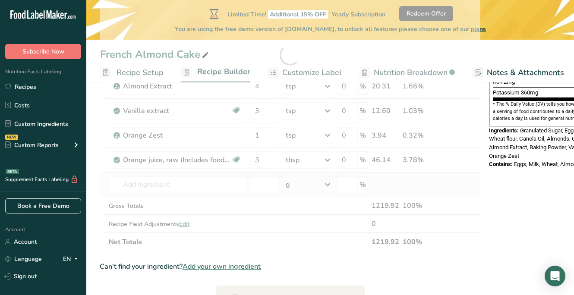
type input "Nuts, almonds"
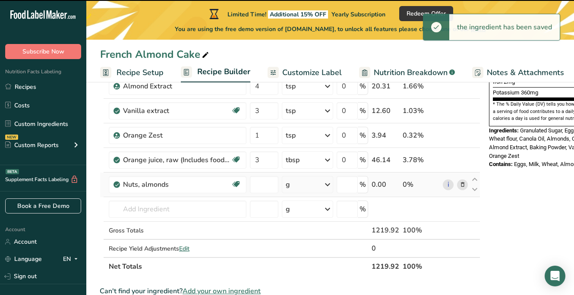
type input "0"
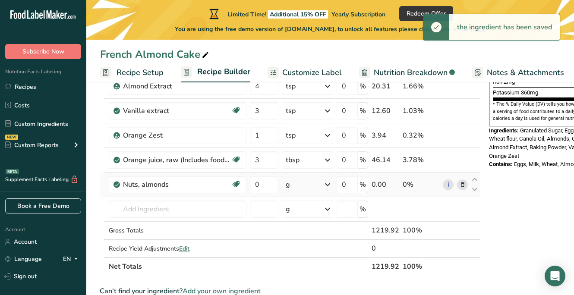
click at [300, 189] on div "g" at bounding box center [307, 184] width 51 height 17
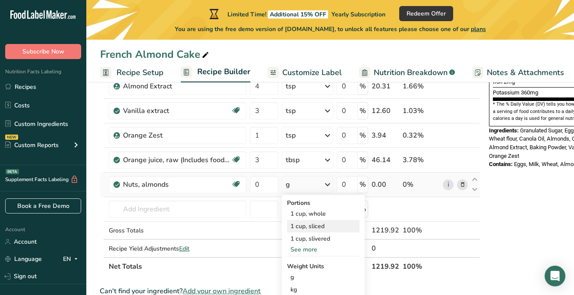
click at [308, 225] on div "1 cup, sliced" at bounding box center [323, 226] width 73 height 13
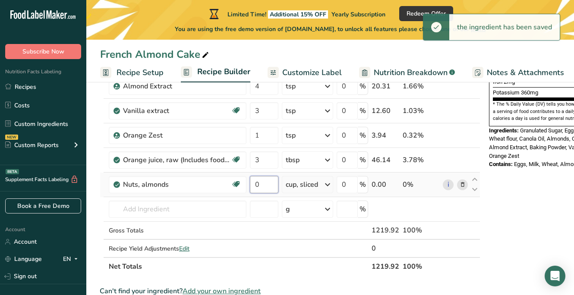
click at [265, 187] on input "0" at bounding box center [264, 184] width 28 height 17
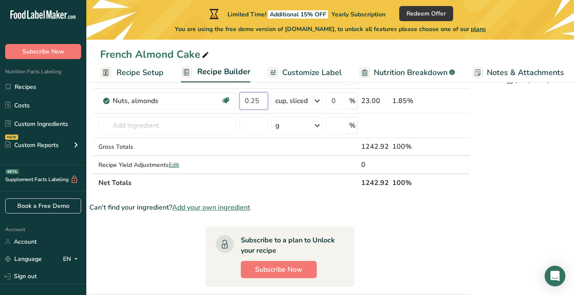
scroll to position [0, 10]
type input "0.25"
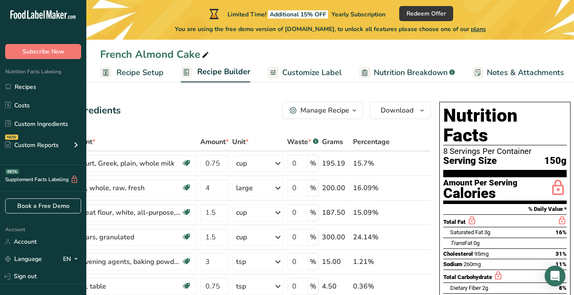
scroll to position [0, 49]
click at [356, 109] on icon "button" at bounding box center [355, 110] width 7 height 11
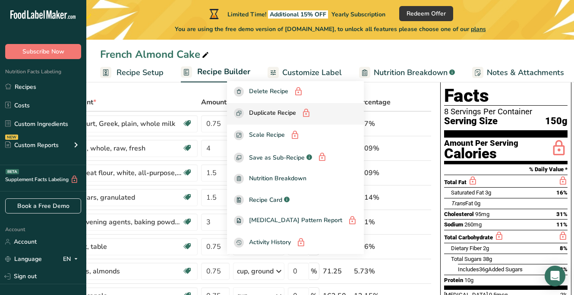
scroll to position [44, 0]
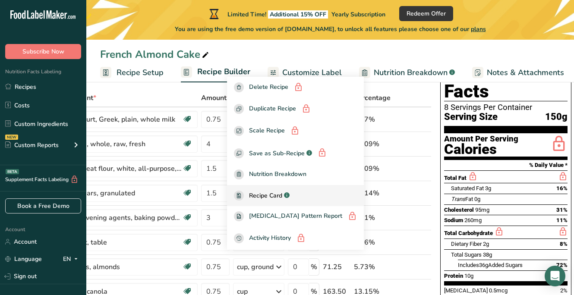
click at [282, 196] on span "Recipe Card" at bounding box center [265, 195] width 33 height 9
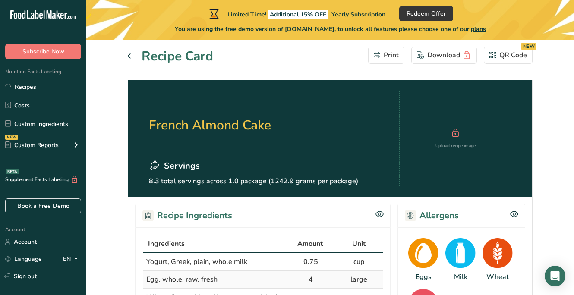
click at [136, 57] on icon at bounding box center [133, 56] width 10 height 5
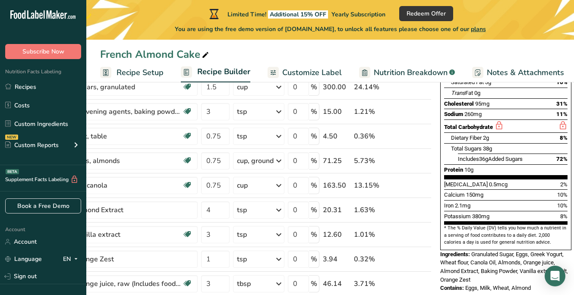
scroll to position [214, 0]
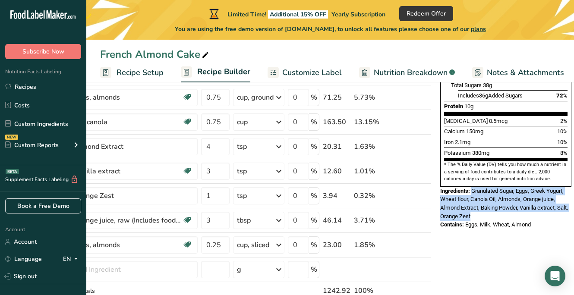
drag, startPoint x: 471, startPoint y: 167, endPoint x: 496, endPoint y: 191, distance: 34.5
click at [496, 191] on div "Ingredients: Granulated Sugar, Eggs, Greek Yogurt, Wheat flour, Canola Oil, Alm…" at bounding box center [505, 204] width 131 height 34
copy span "Granulated Sugar, Eggs, Greek Yogurt, Wheat flour, Canola Oil, Almonds, Orange …"
